Goal: Navigation & Orientation: Find specific page/section

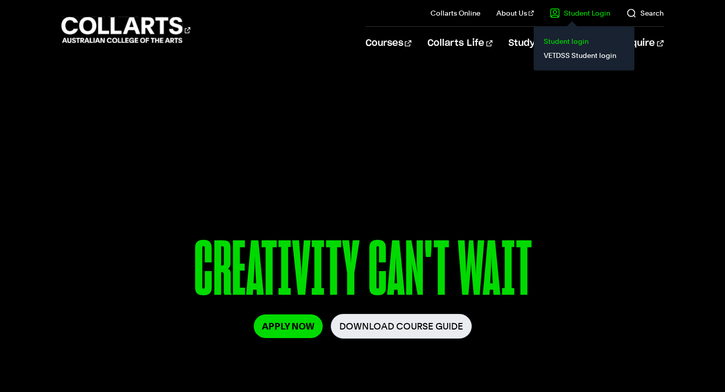
click at [554, 36] on link "Student login" at bounding box center [584, 41] width 85 height 14
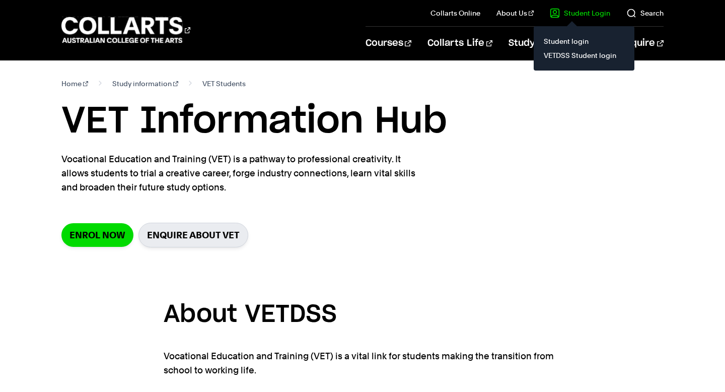
click at [585, 17] on link "Student Login" at bounding box center [580, 13] width 60 height 10
click at [575, 40] on link "Student login" at bounding box center [584, 41] width 85 height 14
click at [563, 52] on link "VETDSS Student login" at bounding box center [584, 55] width 85 height 14
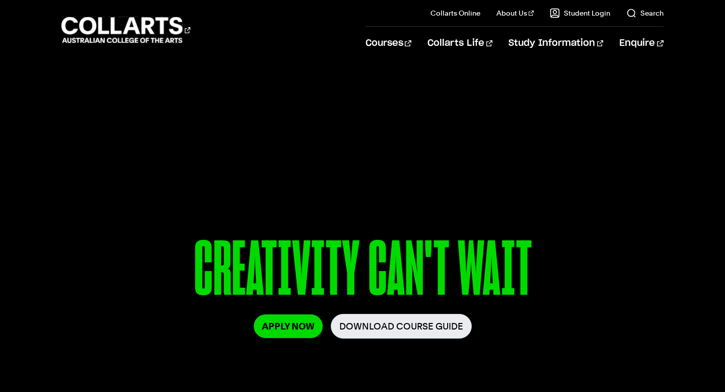
scroll to position [60, 0]
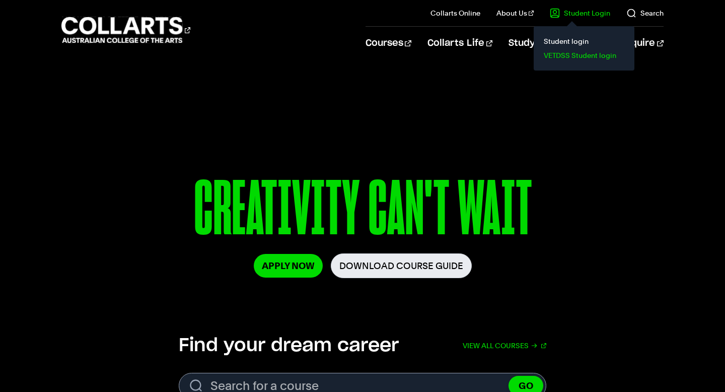
click at [554, 52] on link "VETDSS Student login" at bounding box center [584, 55] width 85 height 14
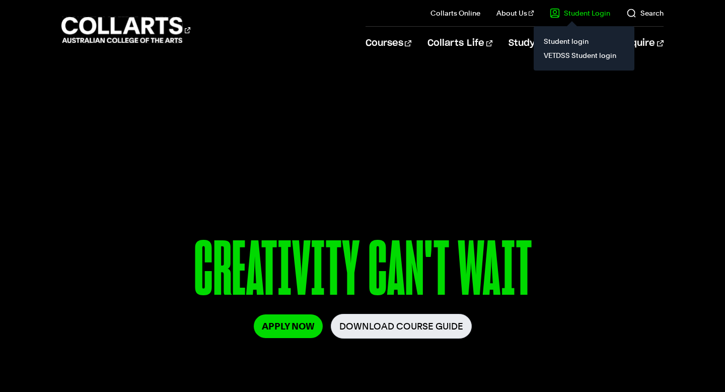
click at [575, 10] on link "Student Login" at bounding box center [580, 13] width 60 height 10
click at [560, 42] on link "Student login" at bounding box center [584, 41] width 85 height 14
